Goal: Check status: Check status

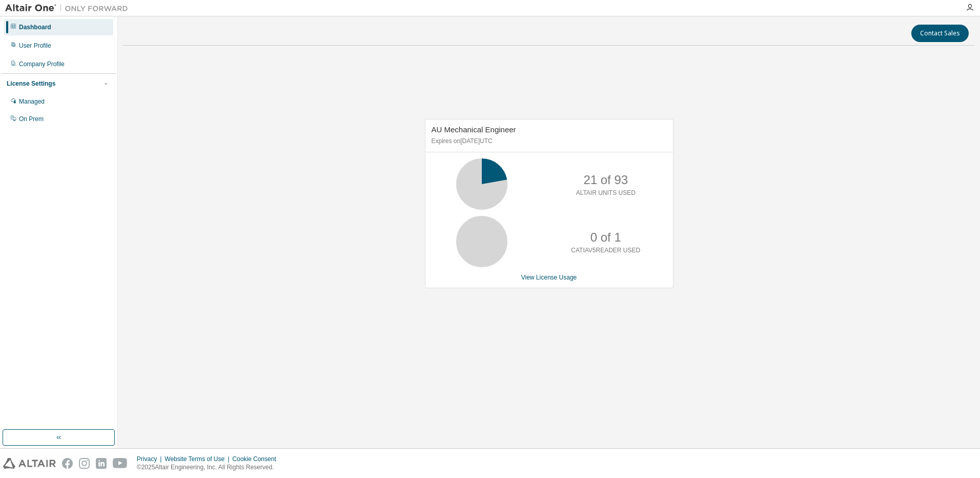
click at [263, 130] on div "AU Mechanical Engineer Expires on September 26, 2025 UTC 21 of 93 ALTAIR UNITS …" at bounding box center [549, 209] width 852 height 311
